Goal: Transaction & Acquisition: Complete application form

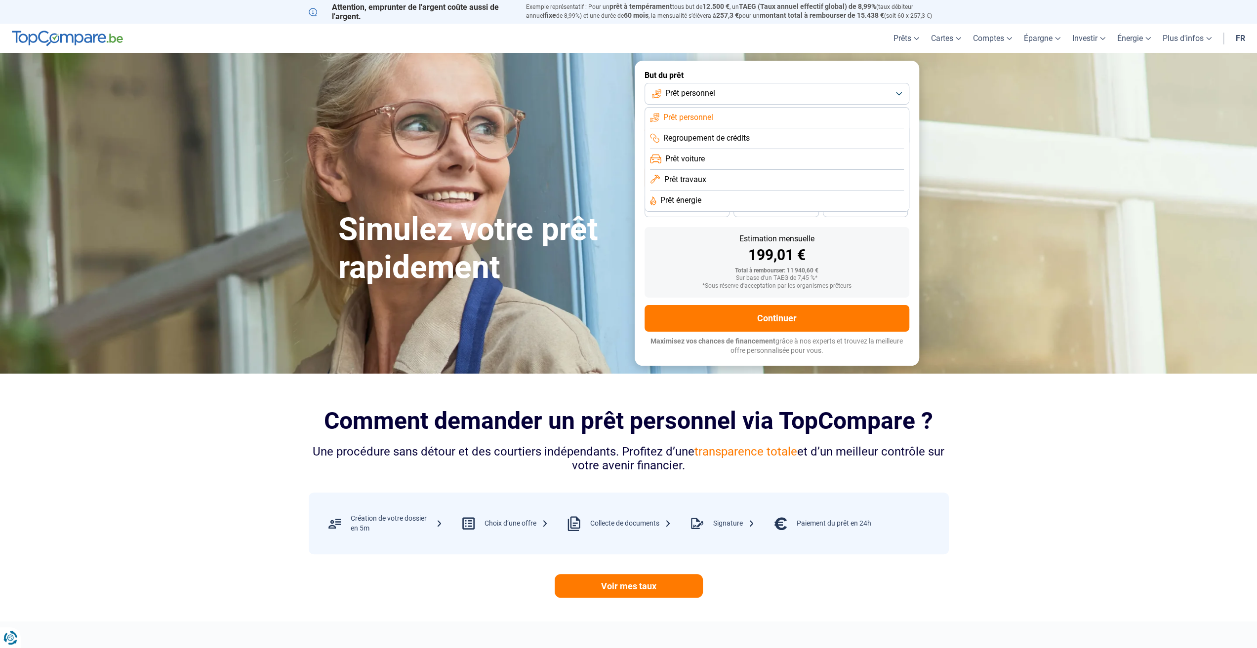
click at [1142, 438] on section "Comment demander un prêt personnel via TopCompare ? Une procédure sans détour e…" at bounding box center [628, 498] width 1257 height 248
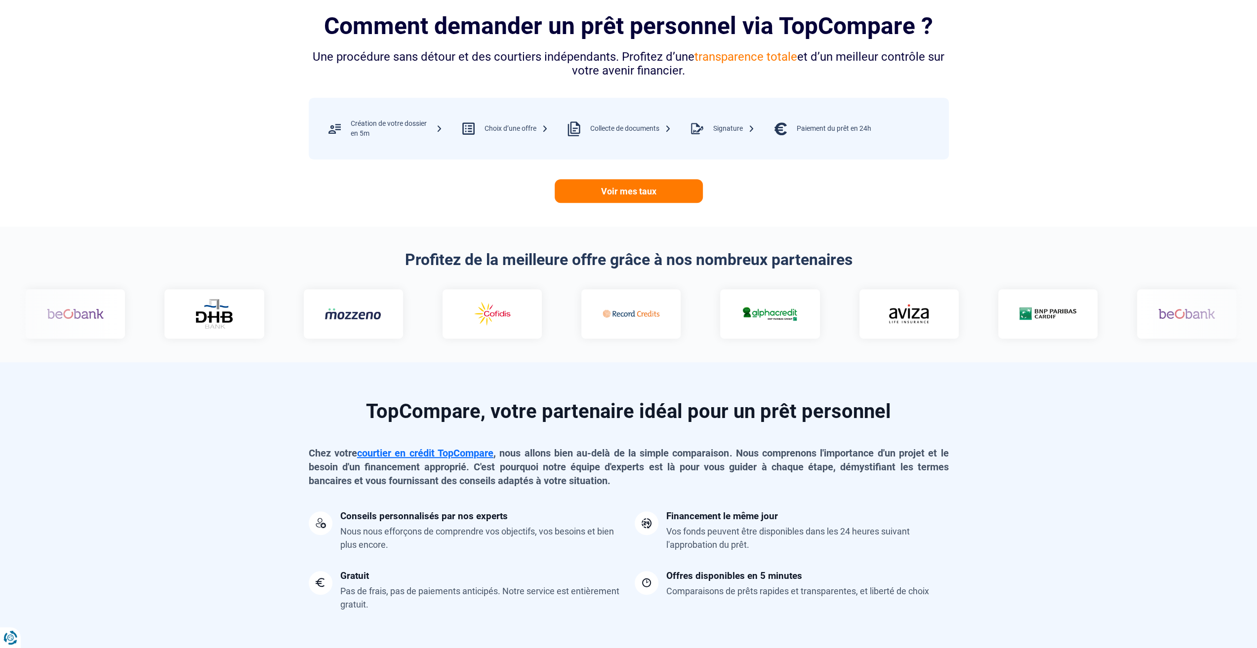
scroll to position [346, 0]
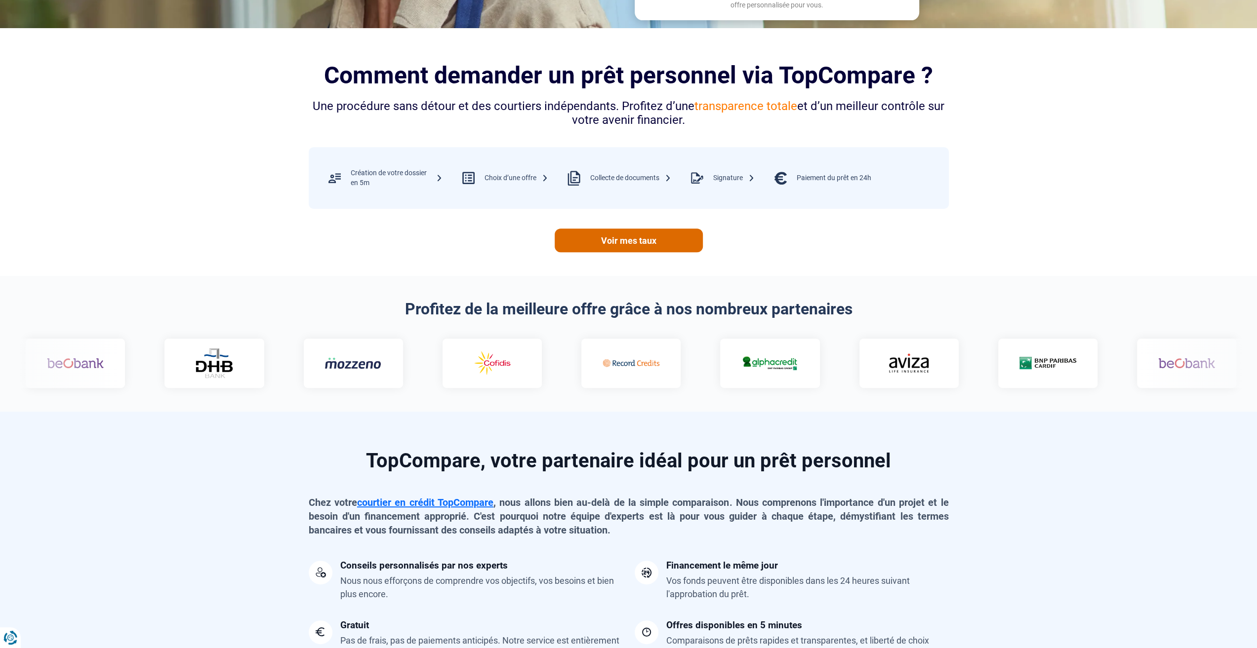
click at [614, 243] on link "Voir mes taux" at bounding box center [629, 241] width 148 height 24
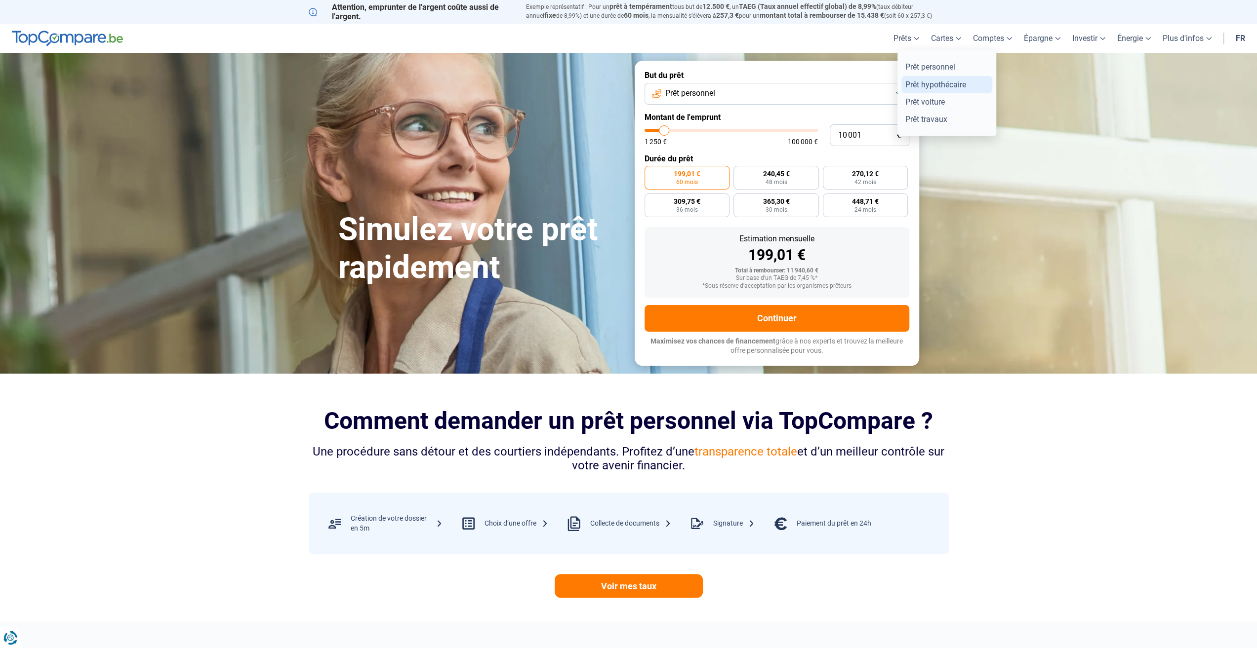
click at [927, 89] on link "Prêt hypothécaire" at bounding box center [946, 84] width 91 height 17
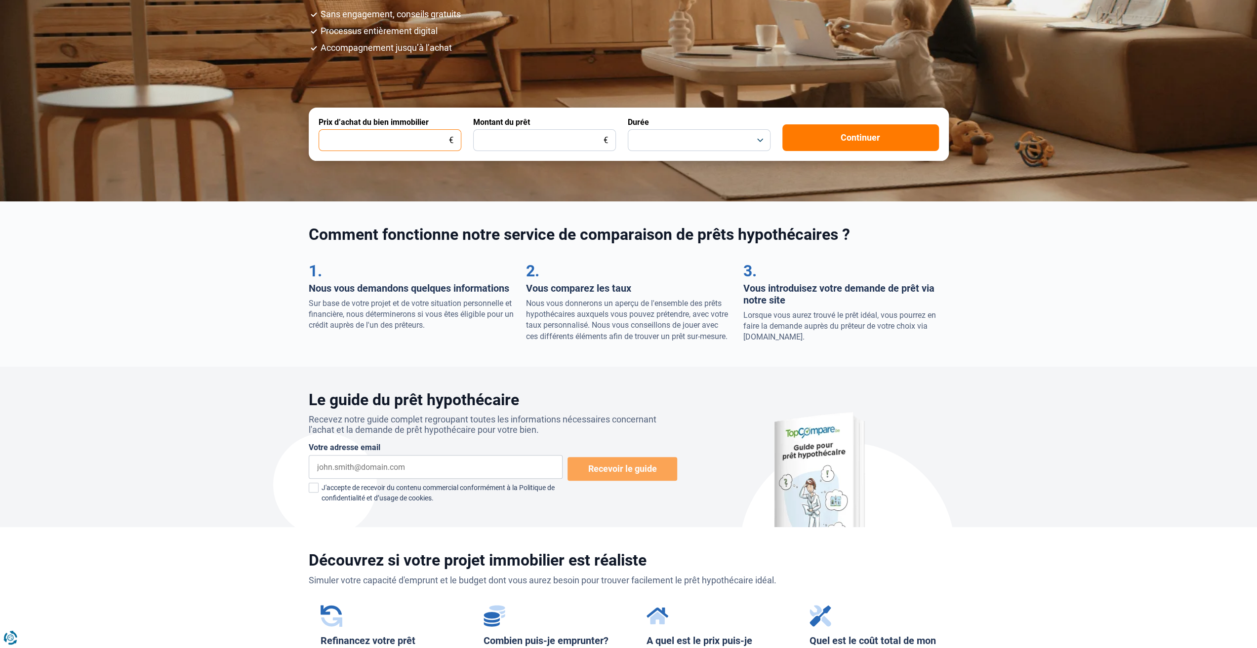
click at [429, 145] on input "Prix d’achat du bien immobilier" at bounding box center [390, 140] width 143 height 22
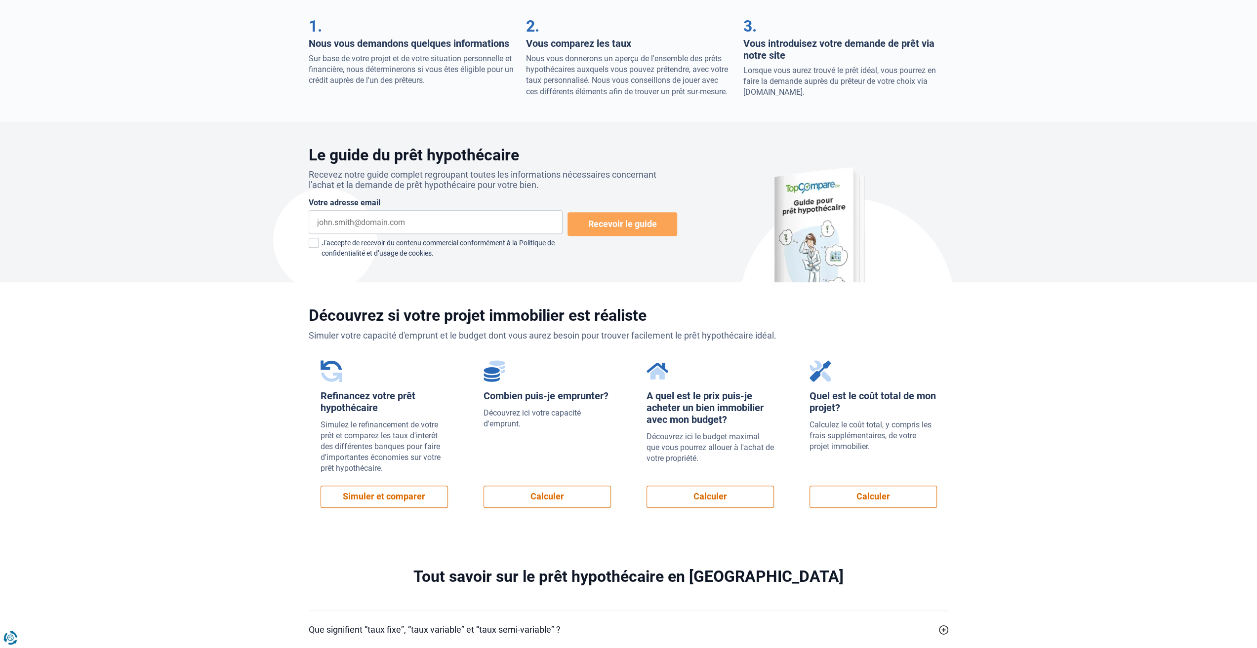
scroll to position [444, 0]
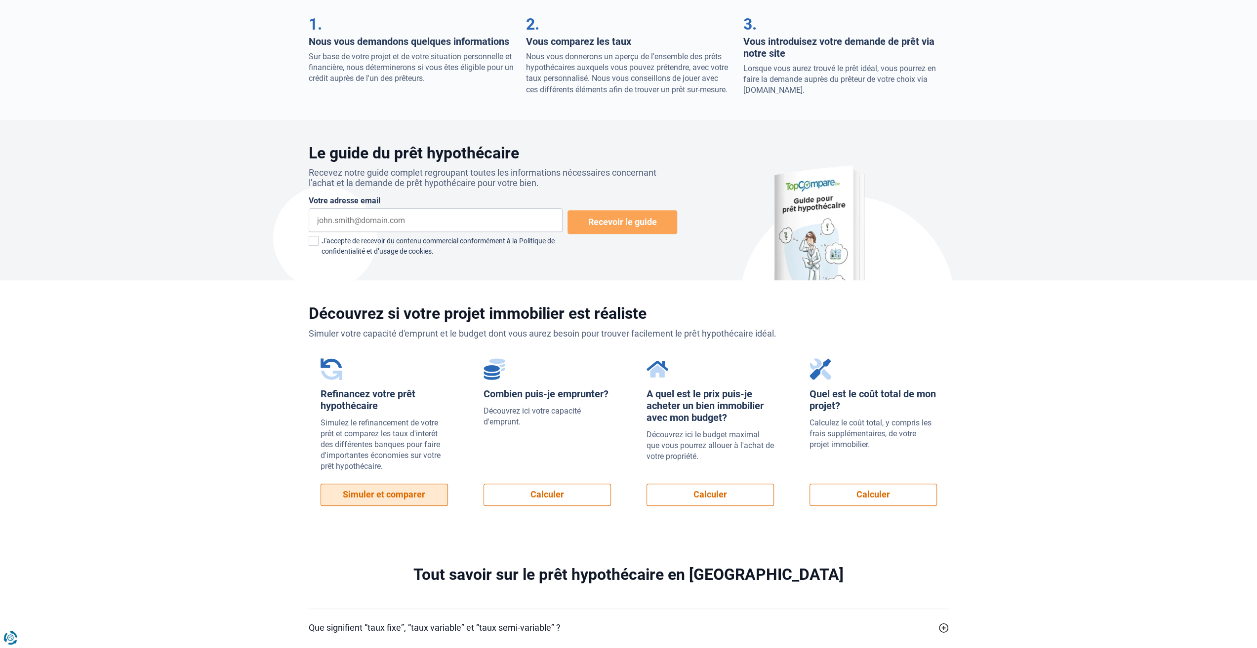
type input "1"
click at [408, 495] on link "Simuler et comparer" at bounding box center [383, 495] width 127 height 22
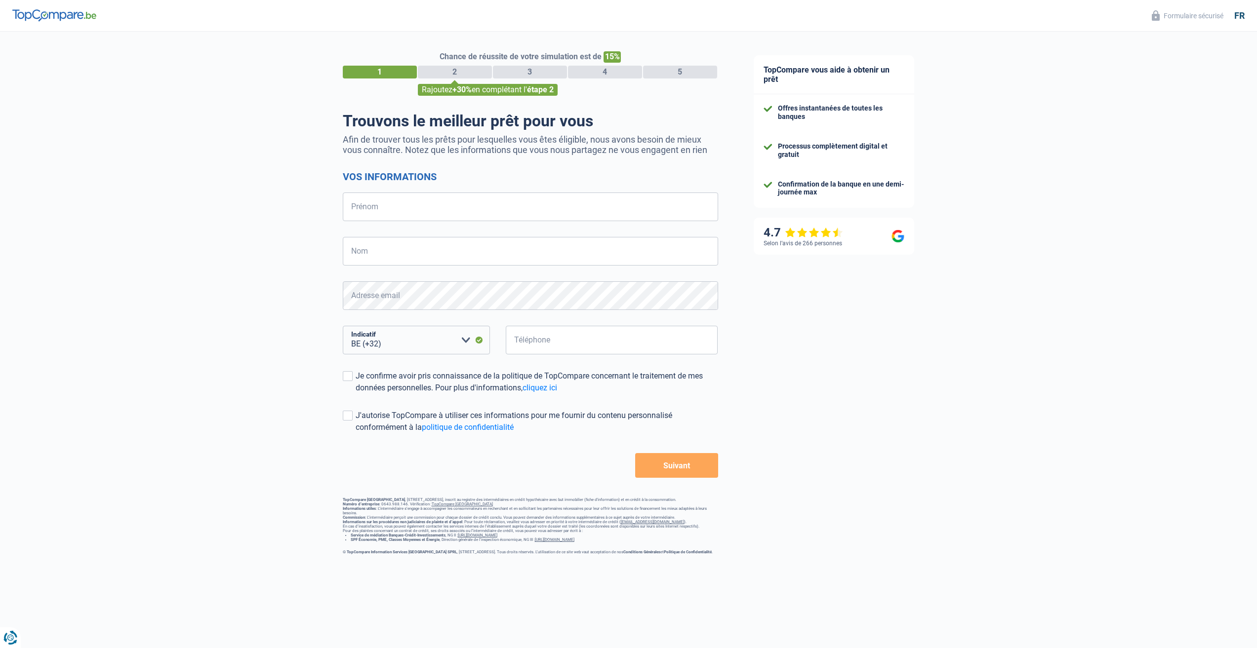
select select "32"
click at [390, 207] on input "Prénom" at bounding box center [530, 207] width 375 height 29
type input "MEZOUAR"
type input "Mohammed"
type input "496566203"
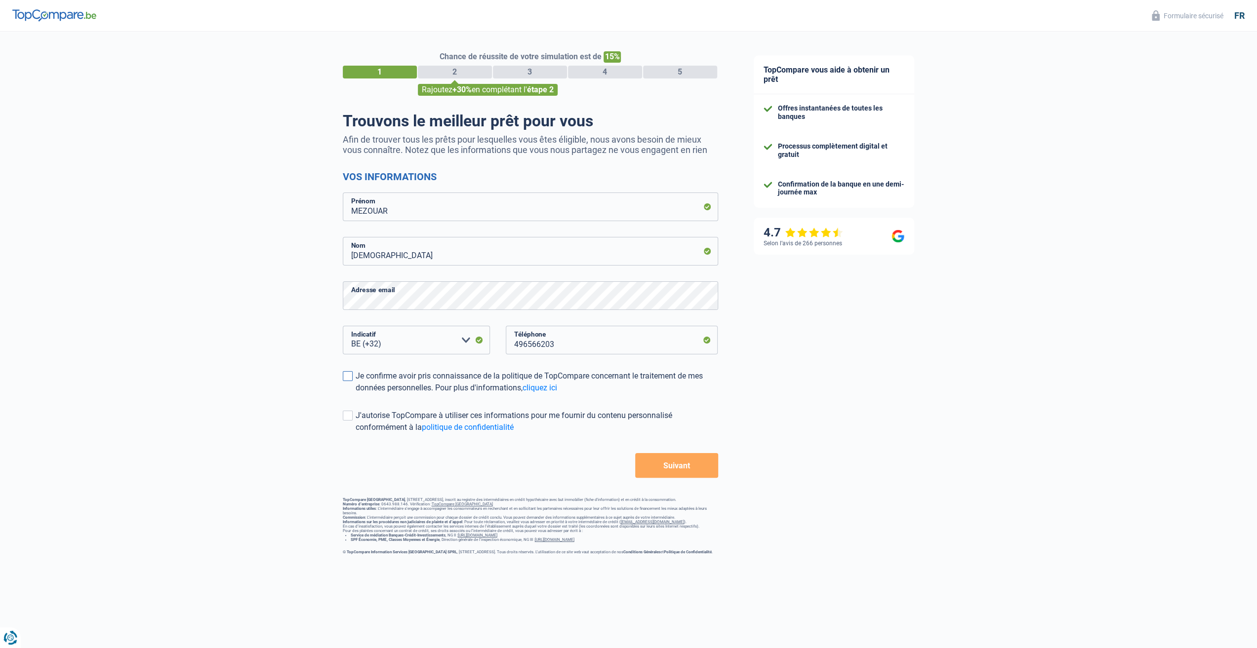
click at [351, 378] on span at bounding box center [348, 376] width 10 height 10
click at [356, 394] on input "Je confirme avoir pris connaissance de la politique de TopCompare concernant le…" at bounding box center [356, 394] width 0 height 0
click at [703, 464] on button "Suivant" at bounding box center [676, 465] width 82 height 25
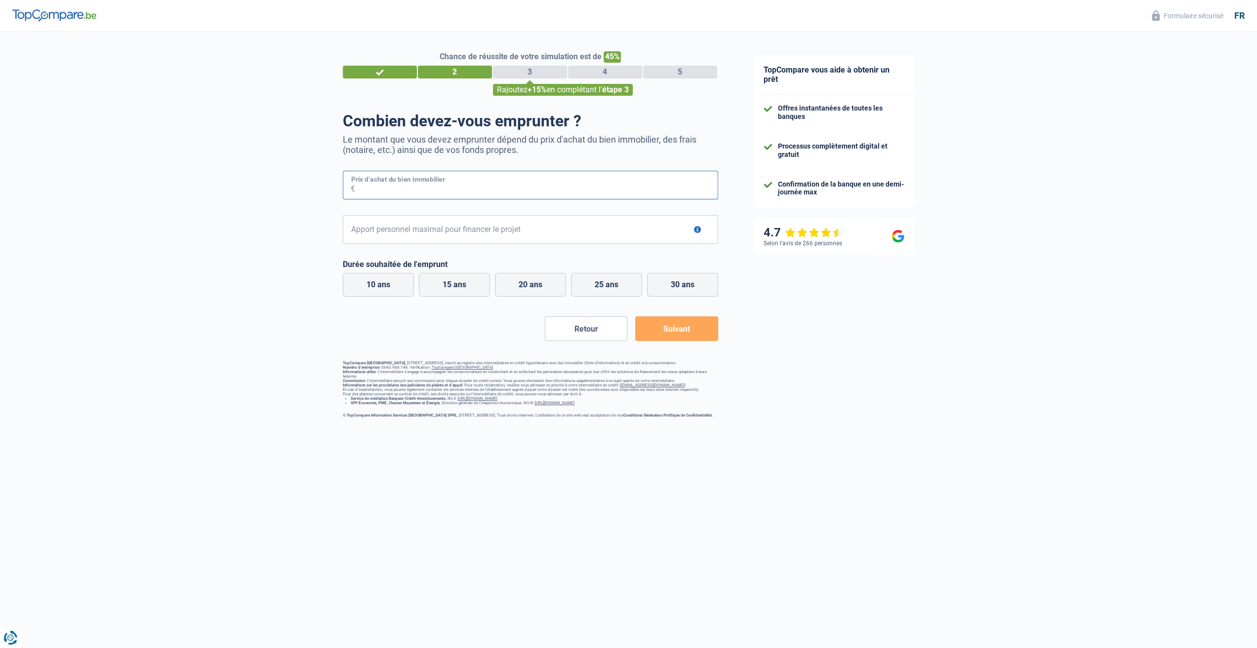
click at [448, 186] on input "Prix d’achat du bien immobilier" at bounding box center [536, 185] width 363 height 29
type input "4"
type input "165.000"
type input "20.000"
click at [456, 282] on label "15 ans" at bounding box center [454, 285] width 71 height 24
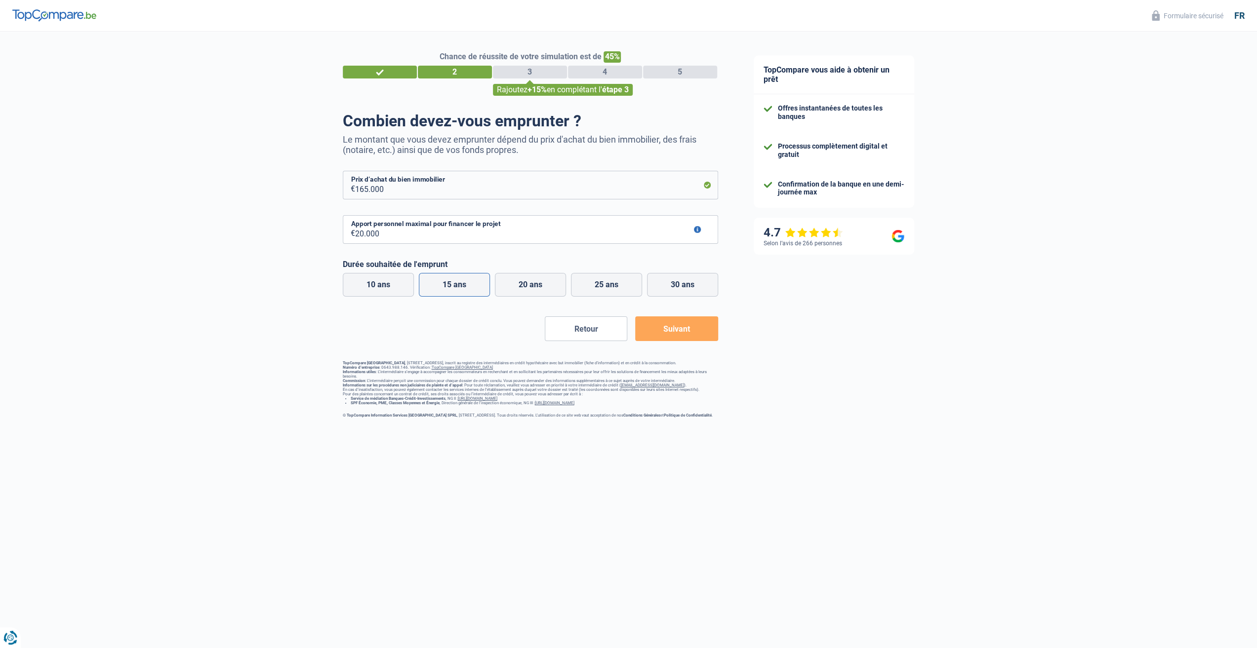
click at [456, 282] on input "15 ans" at bounding box center [454, 285] width 71 height 24
radio input "true"
click at [685, 337] on button "Suivant" at bounding box center [676, 329] width 82 height 25
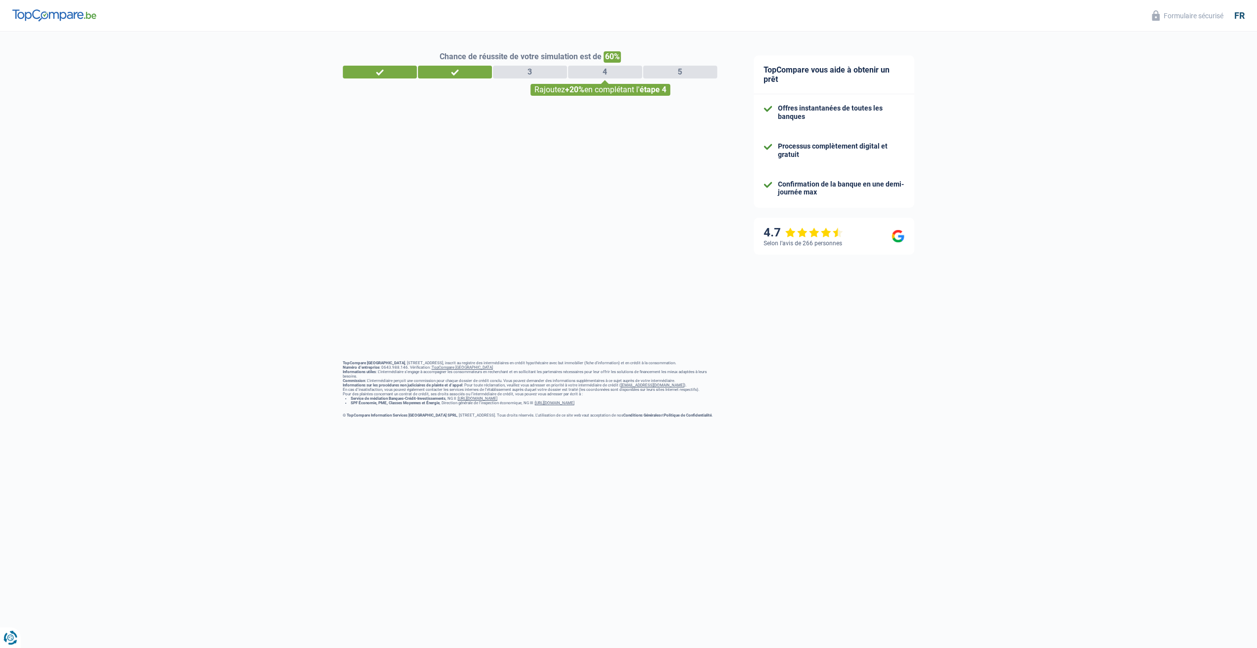
select select "32"
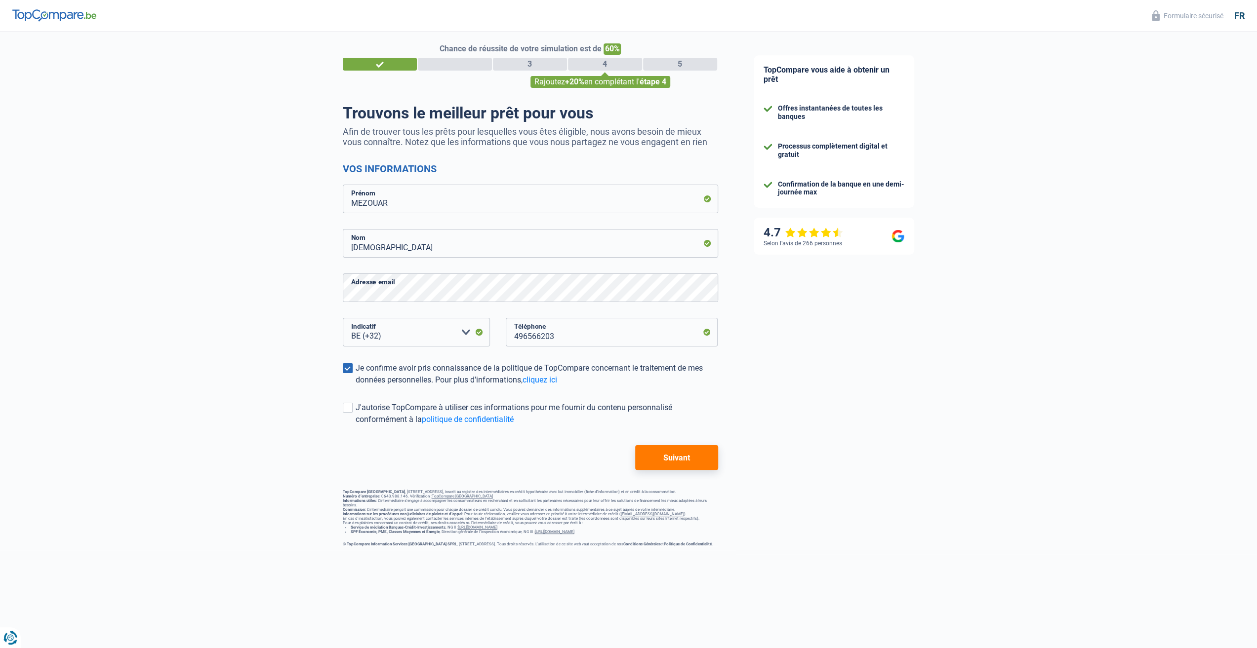
scroll to position [9, 0]
drag, startPoint x: 680, startPoint y: 457, endPoint x: 679, endPoint y: 447, distance: 10.4
click at [680, 458] on button "Suivant" at bounding box center [676, 456] width 82 height 25
